Goal: Communication & Community: Answer question/provide support

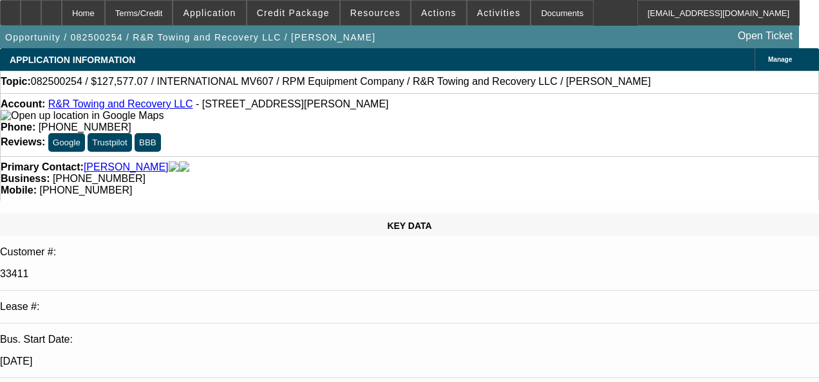
select select "0.1"
select select "2"
select select "0.1"
select select "2"
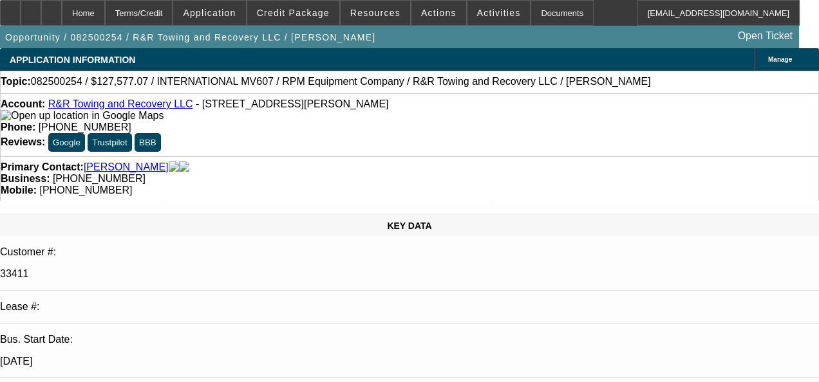
select select "0.1"
select select "1"
select select "2"
select select "4"
select select "1"
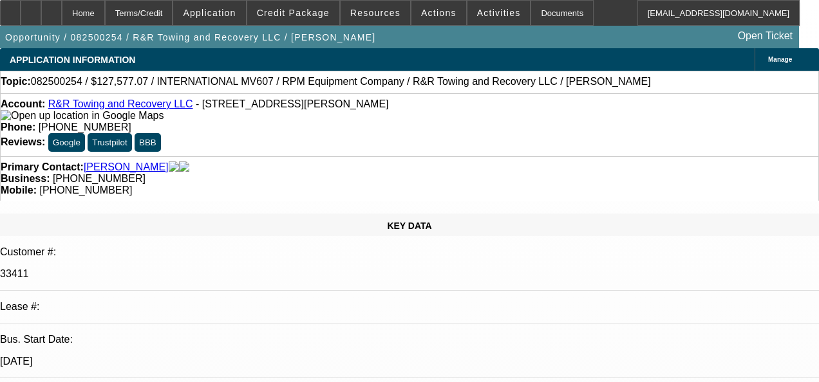
select select "2"
select select "4"
radio input "true"
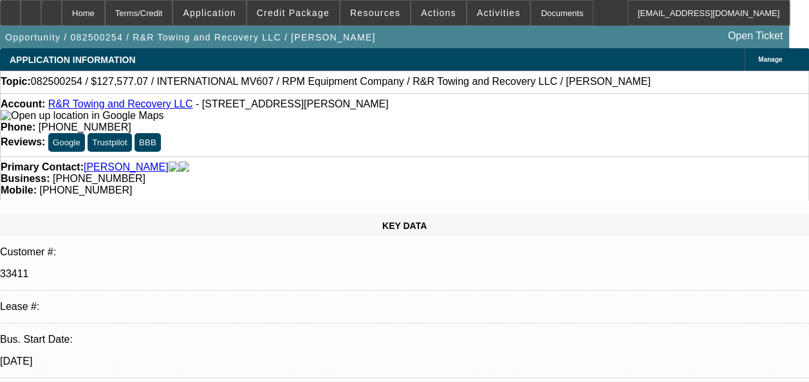
type textarea "Payment"
select select "0.1"
select select "2"
select select "0.1"
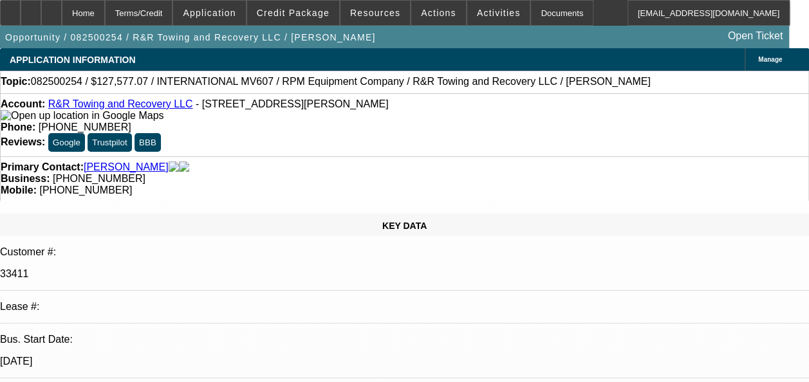
select select "2"
select select "0.1"
select select "1"
select select "2"
select select "4"
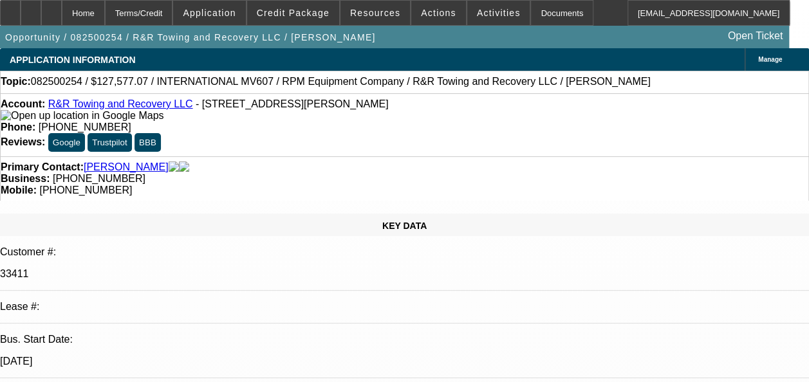
select select "1"
select select "2"
select select "4"
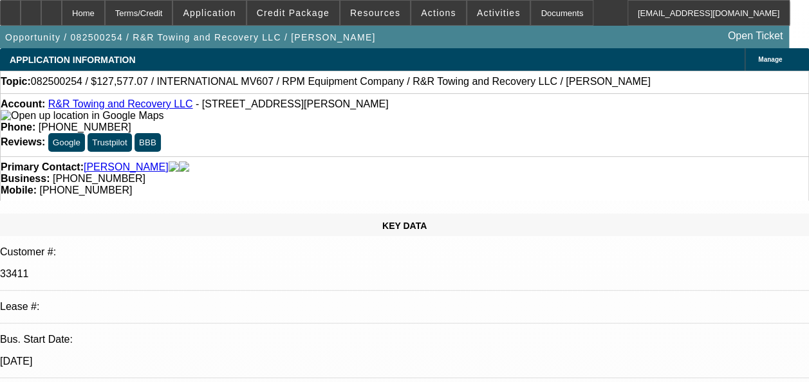
radio input "true"
paste textarea "CJK Logistics, LLC"
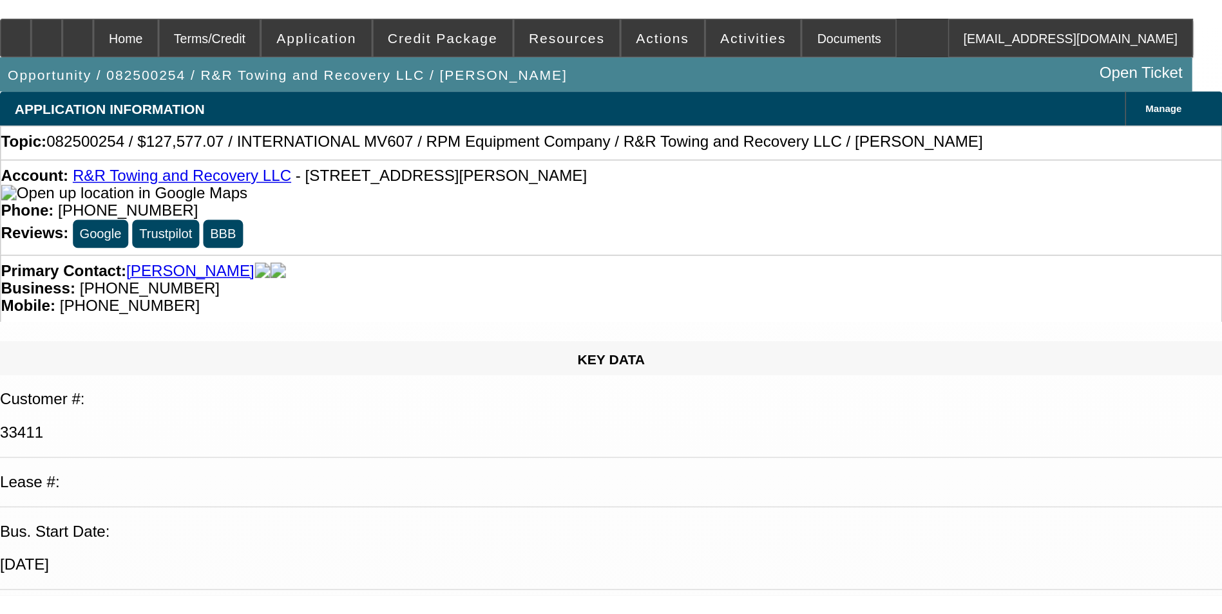
scroll to position [13, 0]
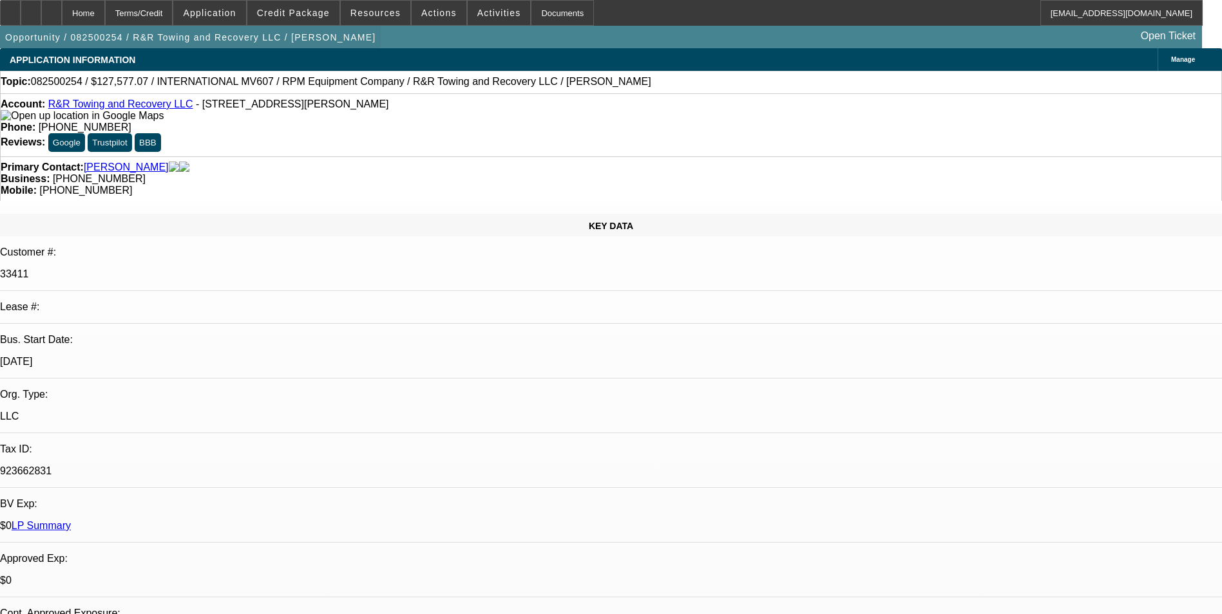
scroll to position [0, 0]
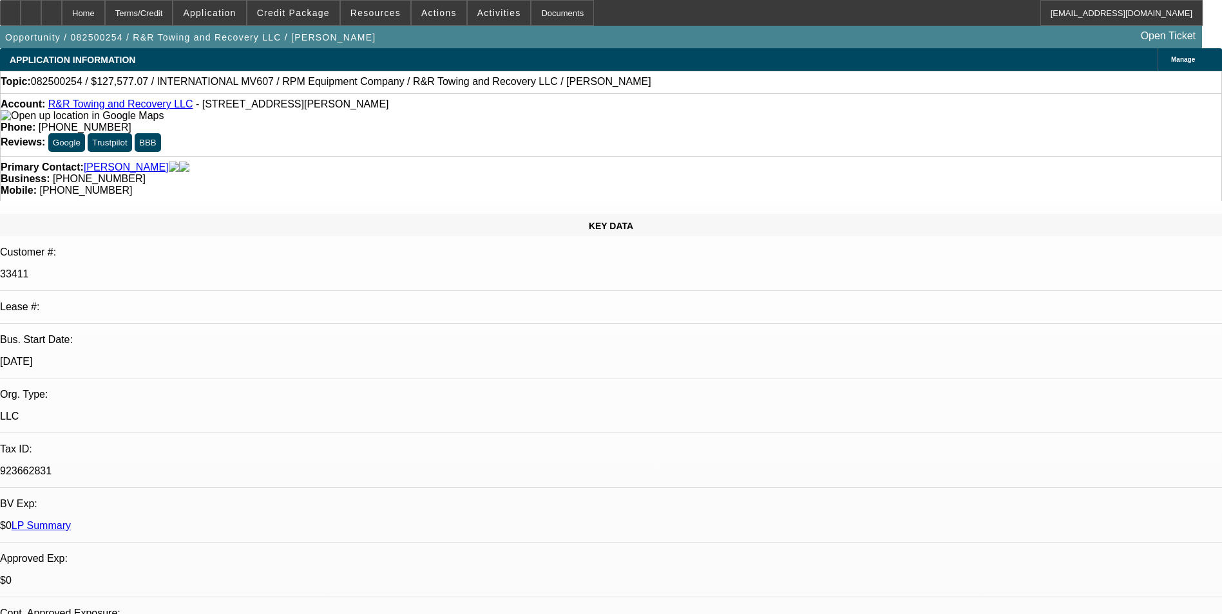
type textarea "CJK Logistics, LLC-Payment history good-on-time/on 01 & 02 deal- back in 2020 w…"
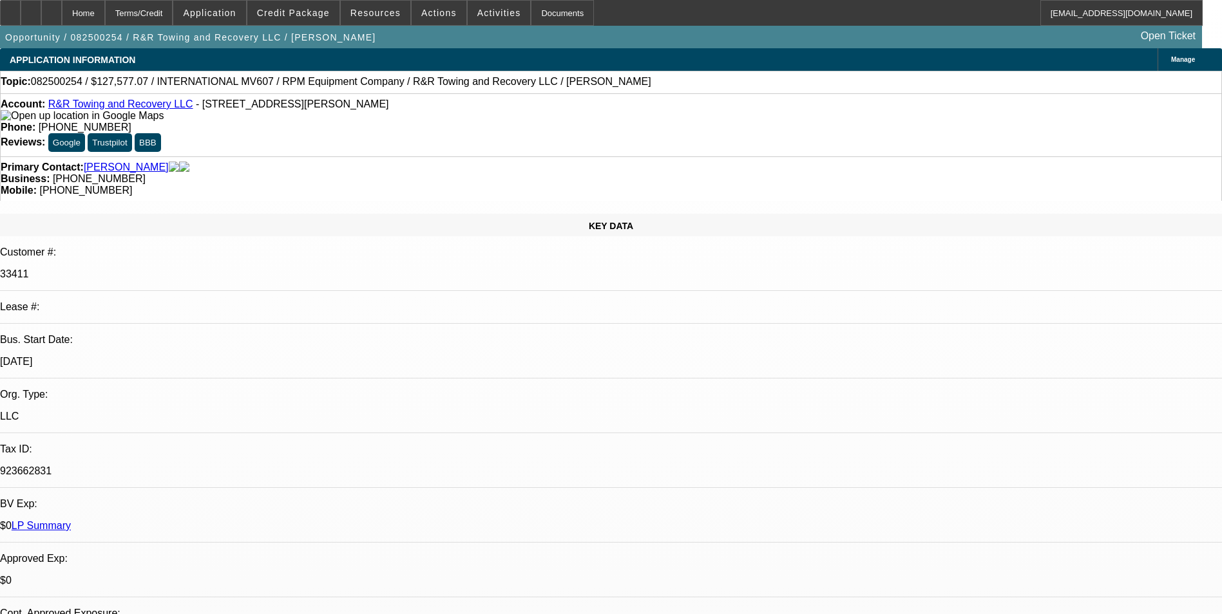
radio input "true"
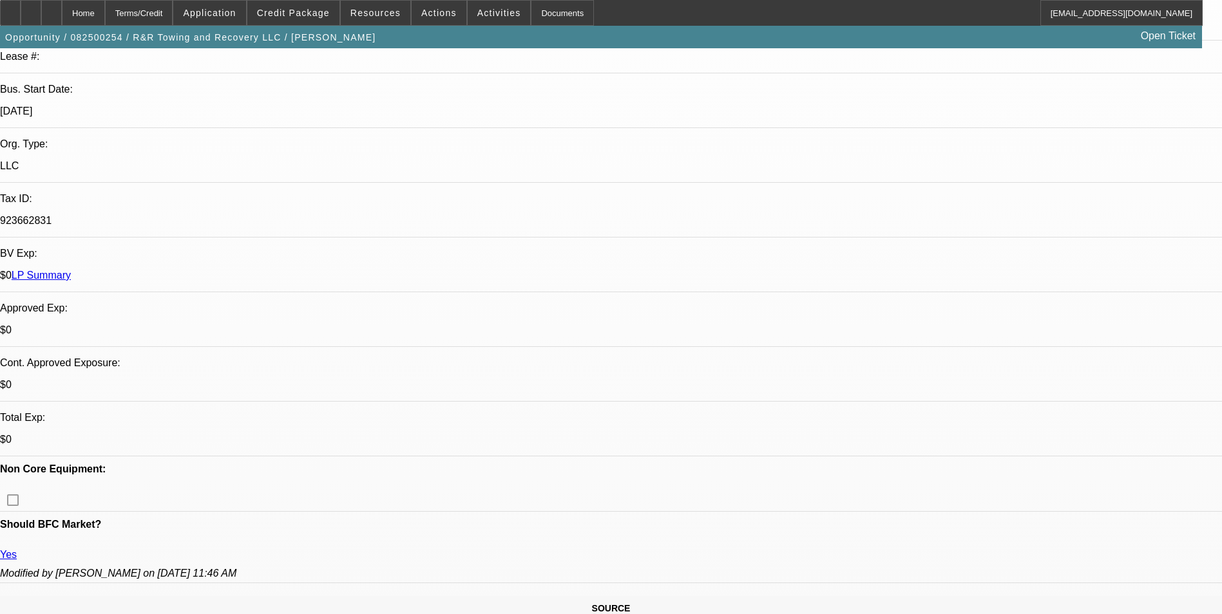
scroll to position [0, 0]
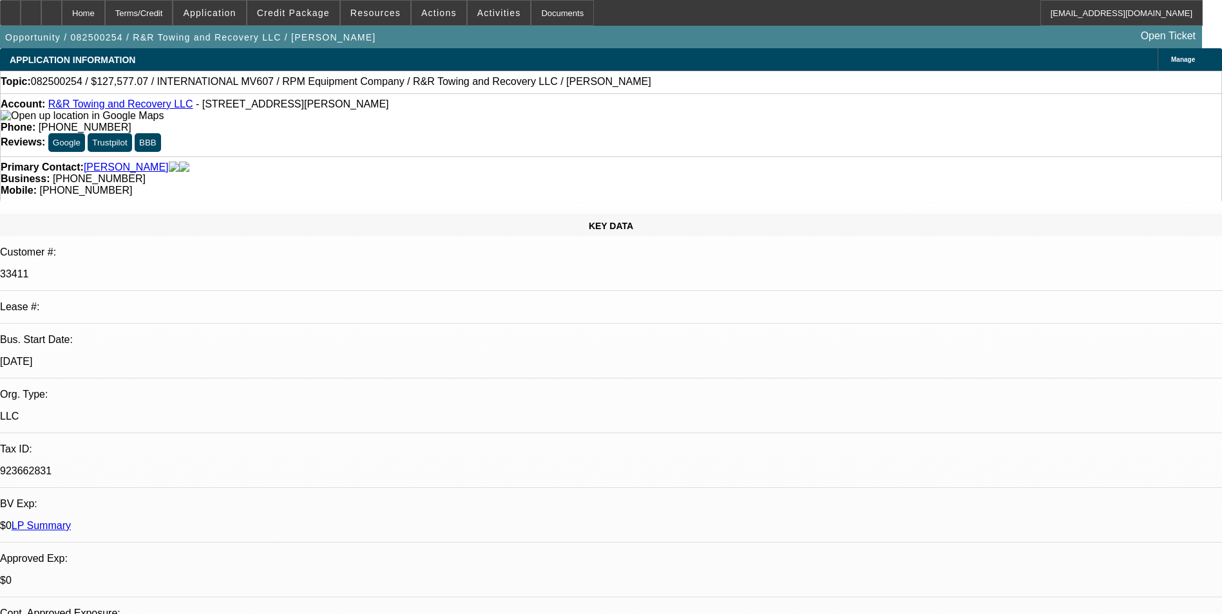
drag, startPoint x: 959, startPoint y: 235, endPoint x: 783, endPoint y: 225, distance: 176.1
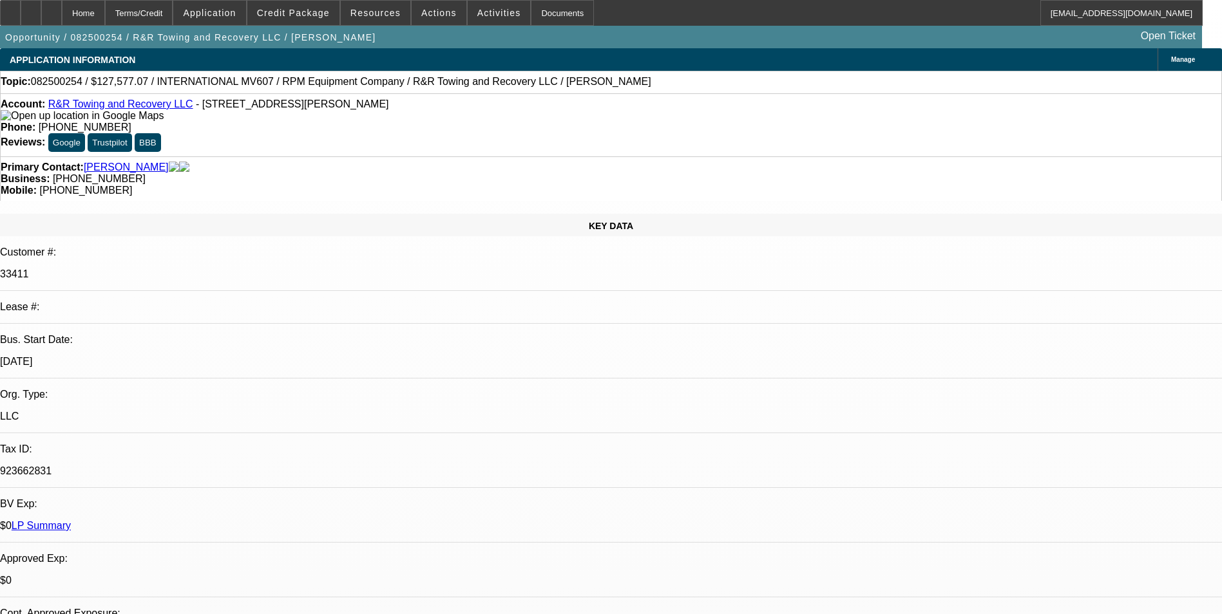
scroll to position [31, 0]
drag, startPoint x: 959, startPoint y: 239, endPoint x: 842, endPoint y: 212, distance: 120.1
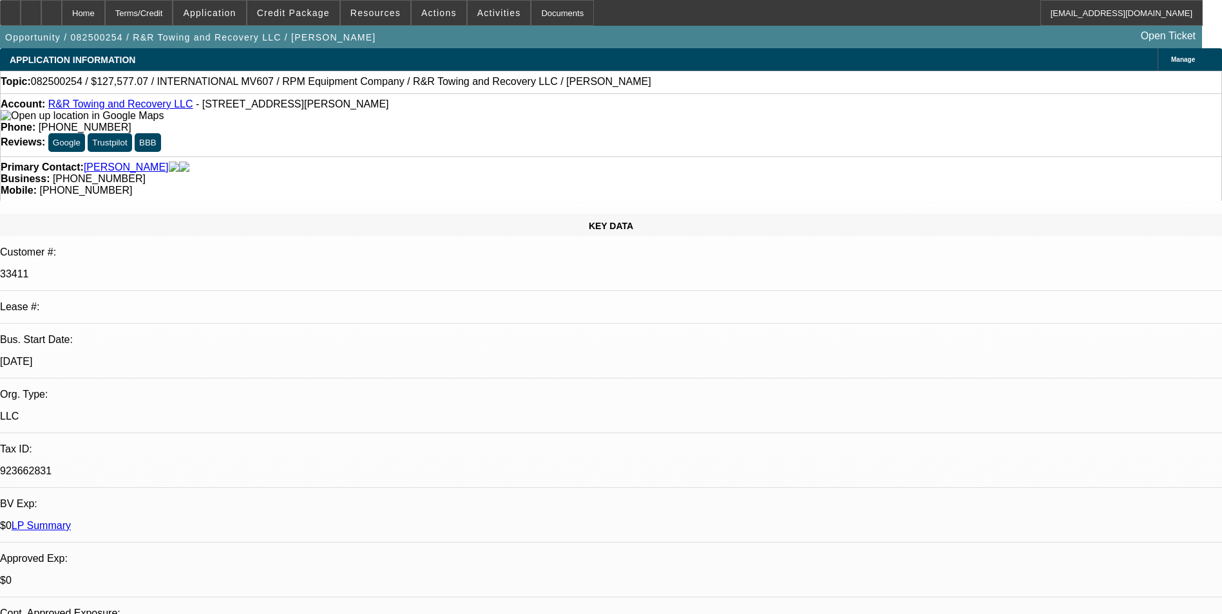
type textarea "CJK Logistics, LLC-Payment history good-on-time/on 01 & 02 deal- back in 2020 w…"
radio input "false"
radio input "true"
select select "0.1"
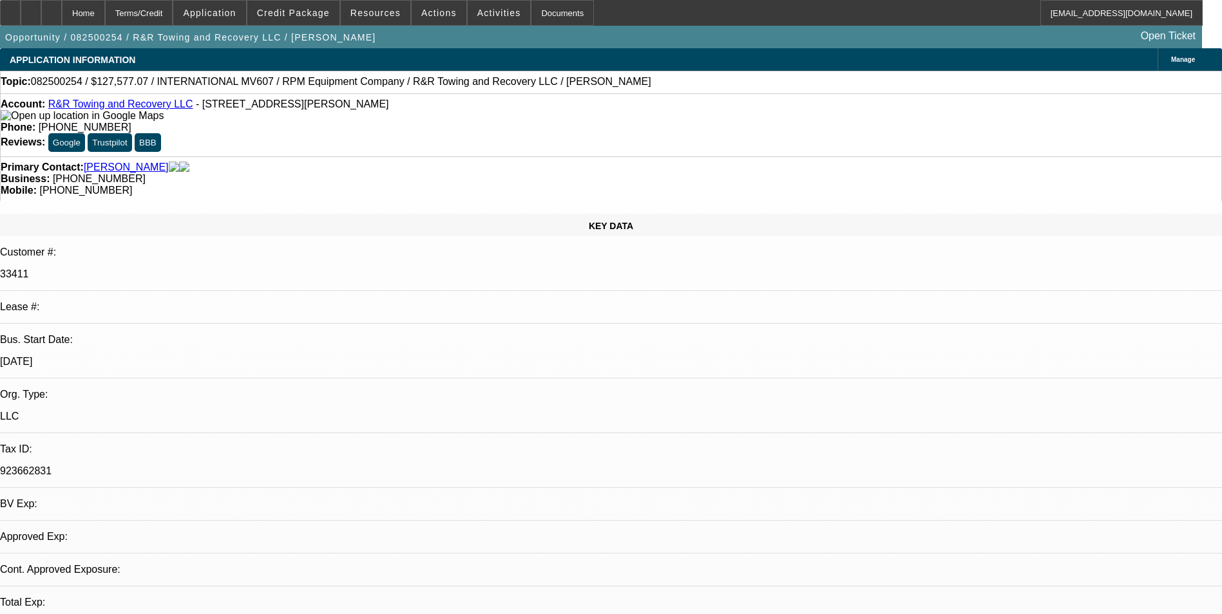
select select "2"
select select "0.1"
select select "2"
select select "0.1"
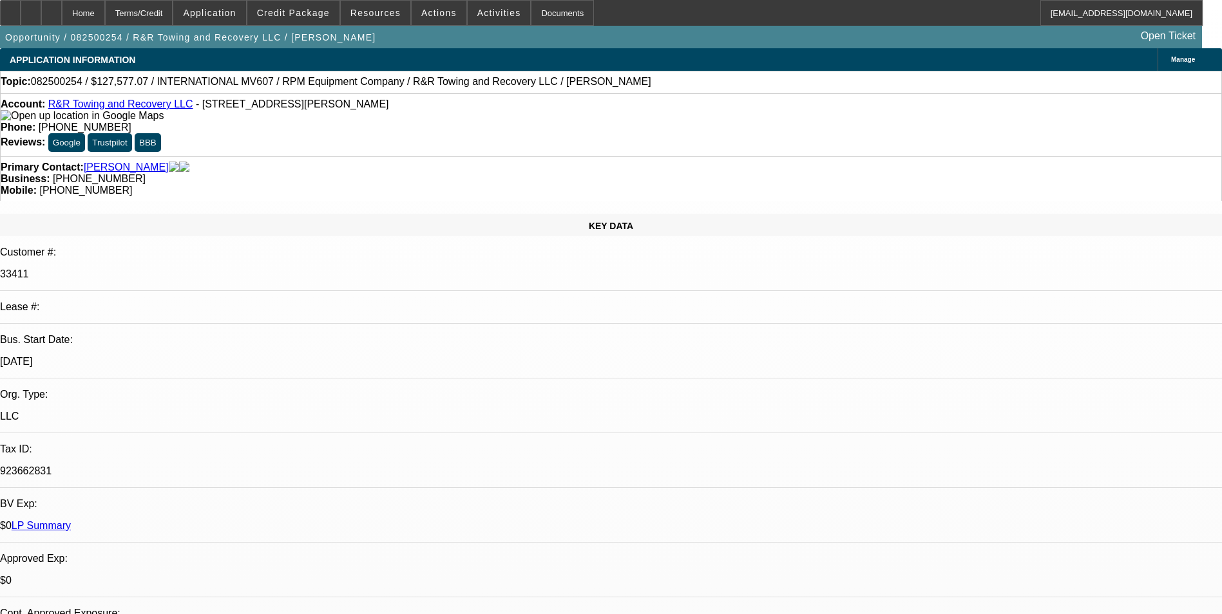
select select "1"
select select "2"
select select "4"
select select "1"
select select "2"
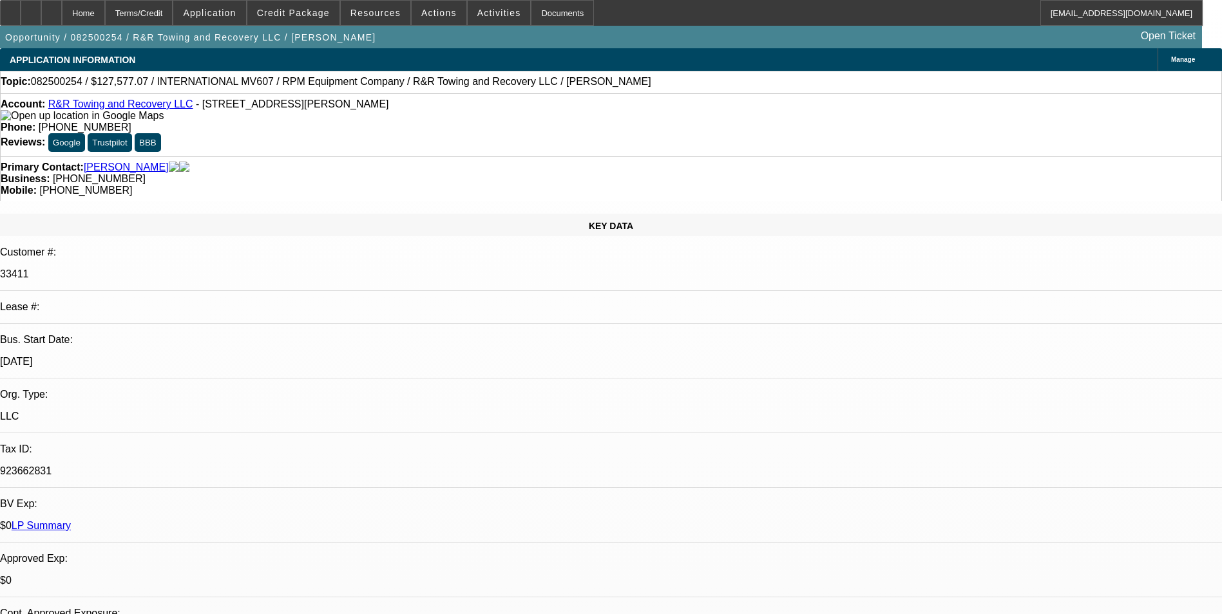
select select "4"
